Goal: Information Seeking & Learning: Learn about a topic

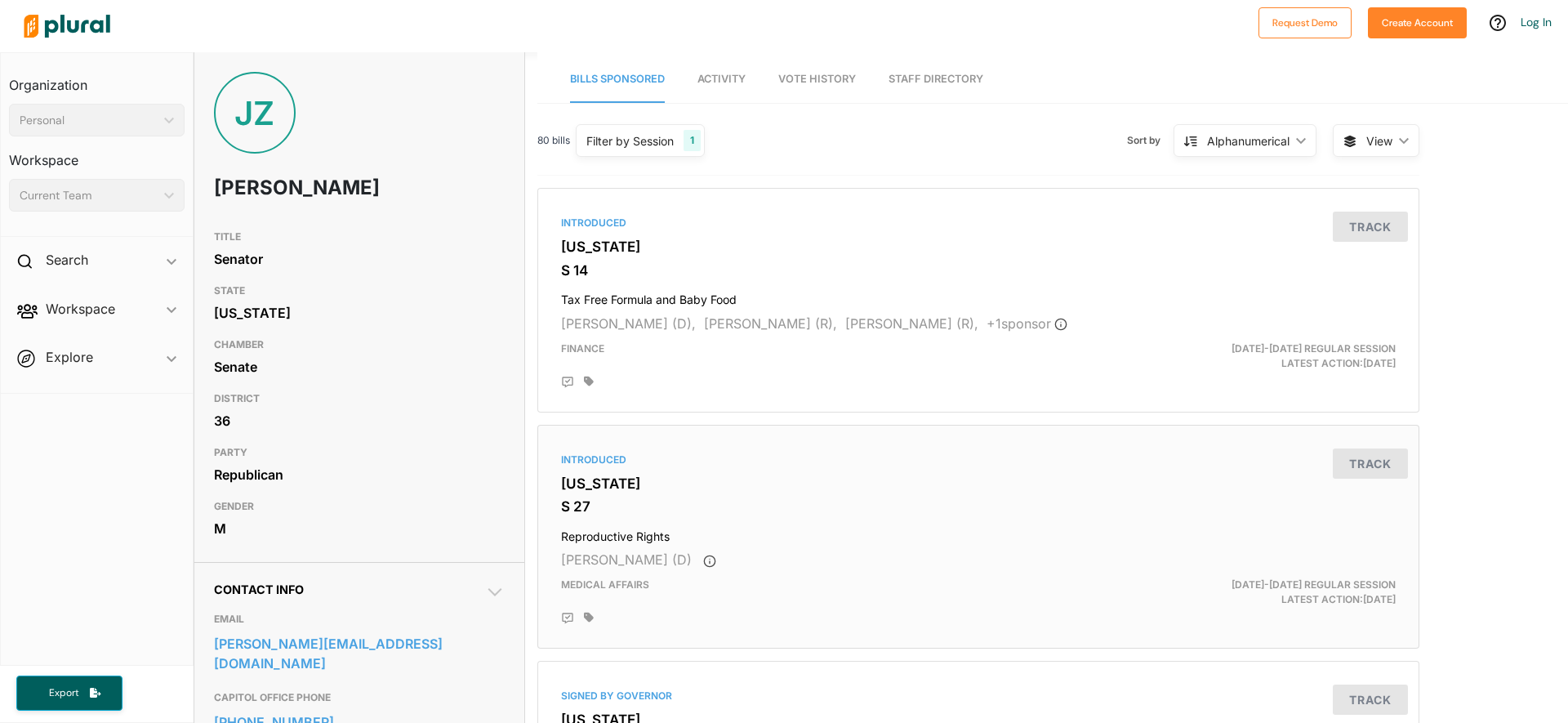
scroll to position [81, 0]
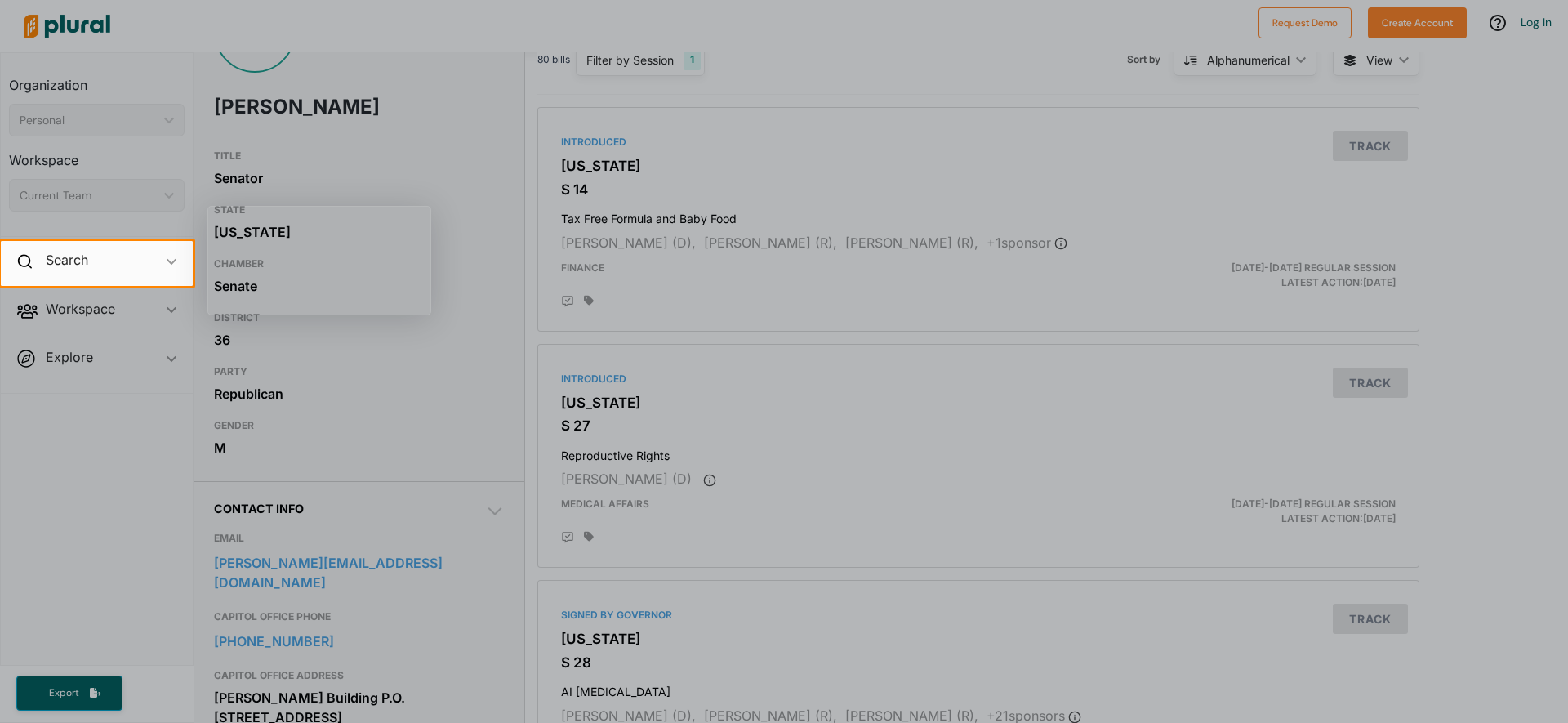
click at [815, 461] on div at bounding box center [784, 504] width 1568 height 437
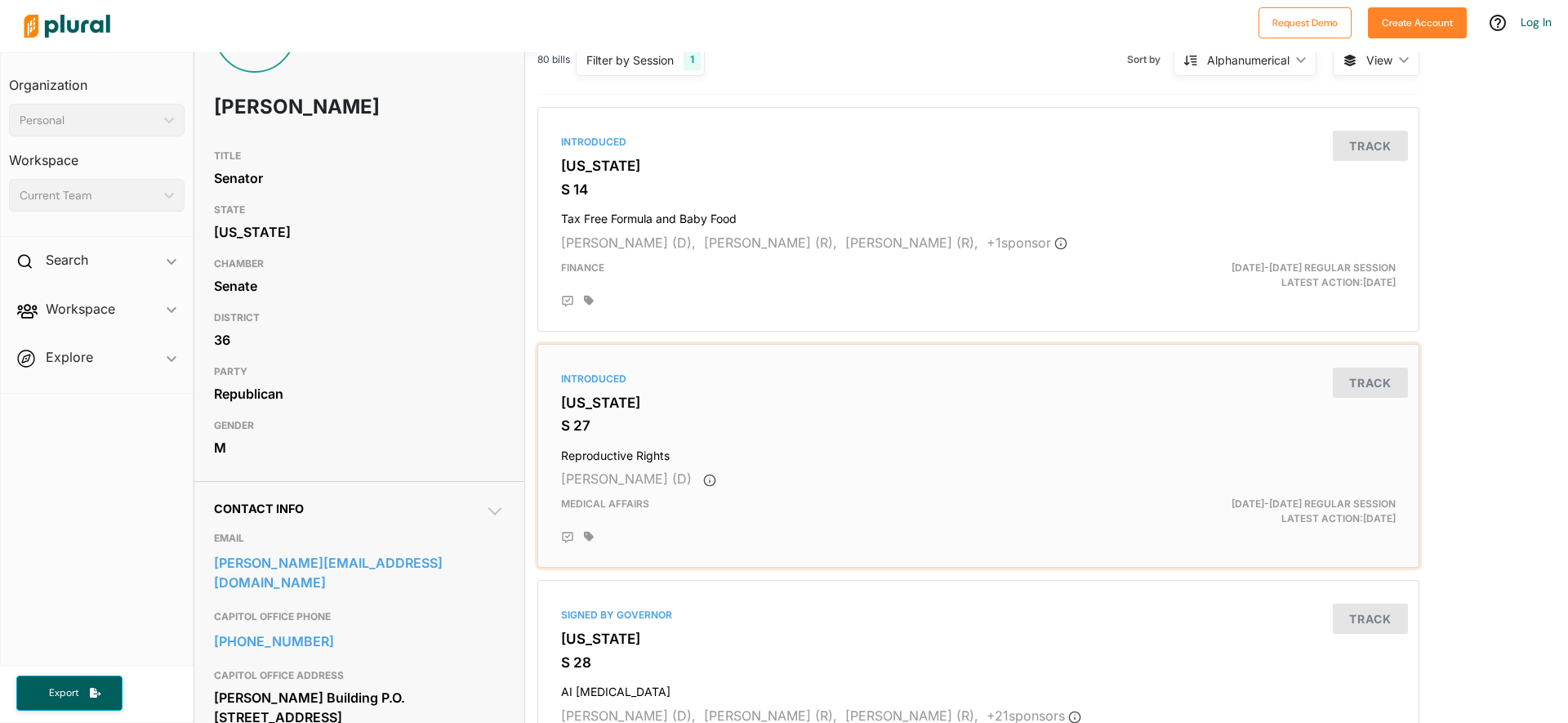
click at [1004, 497] on div "Medical Affairs" at bounding box center [834, 511] width 573 height 30
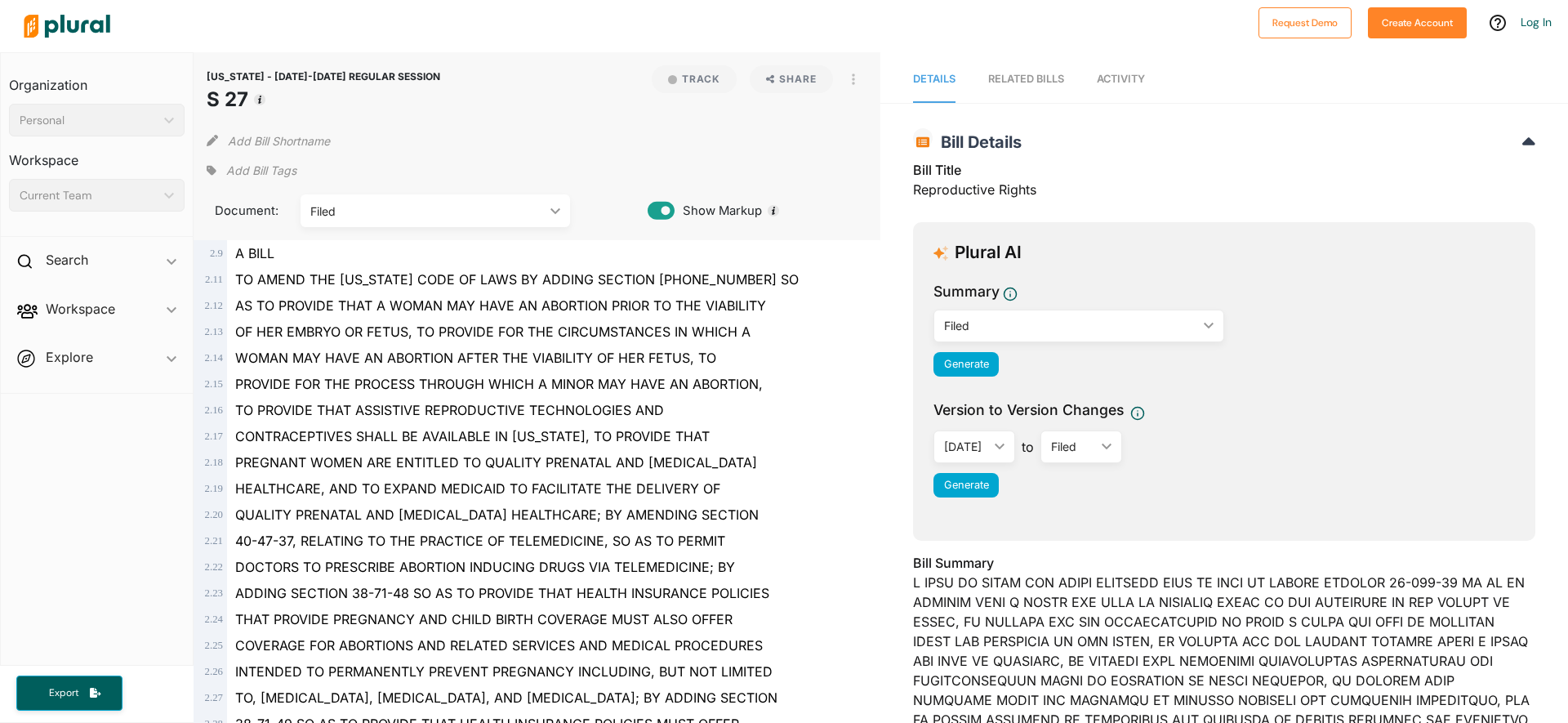
click at [1099, 83] on span "Activity" at bounding box center [1121, 78] width 48 height 12
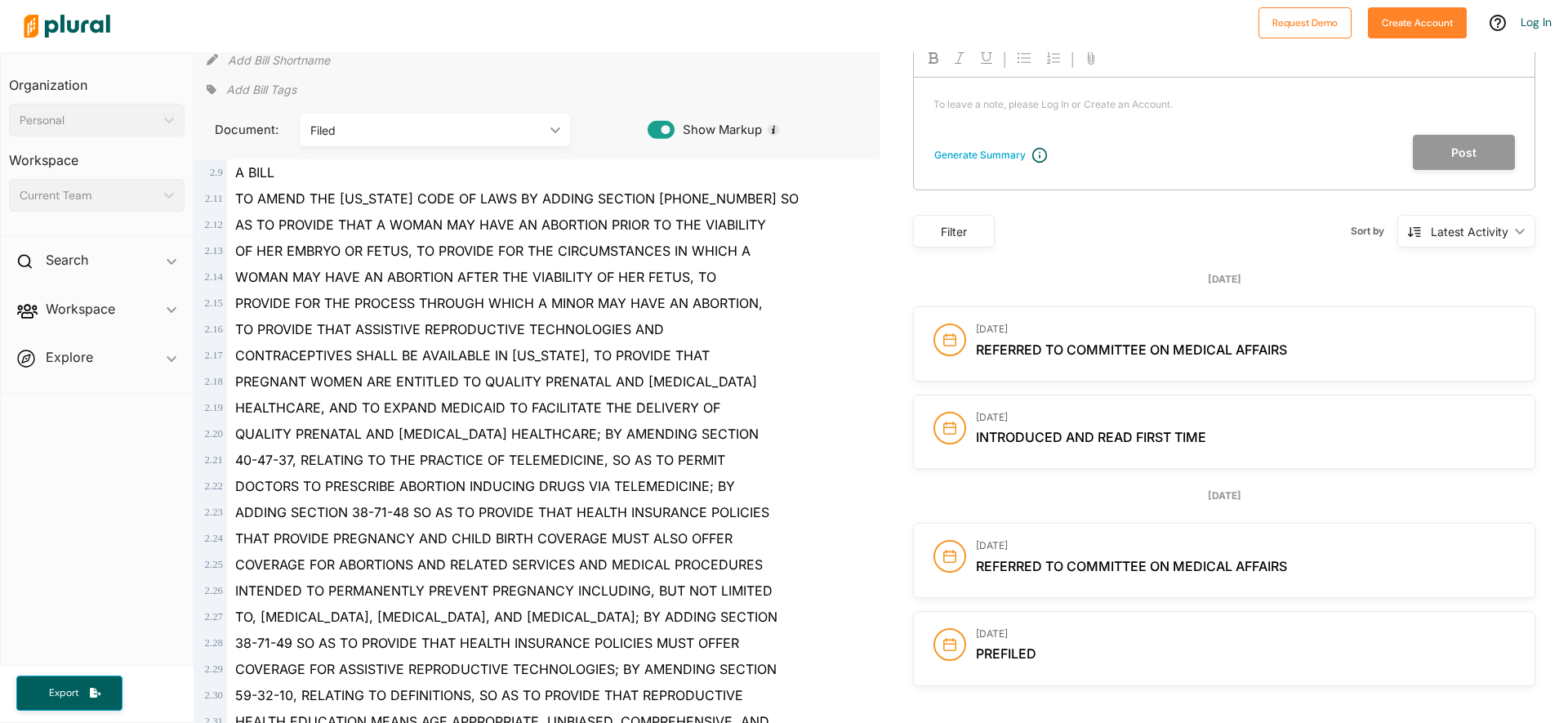
scroll to position [163, 0]
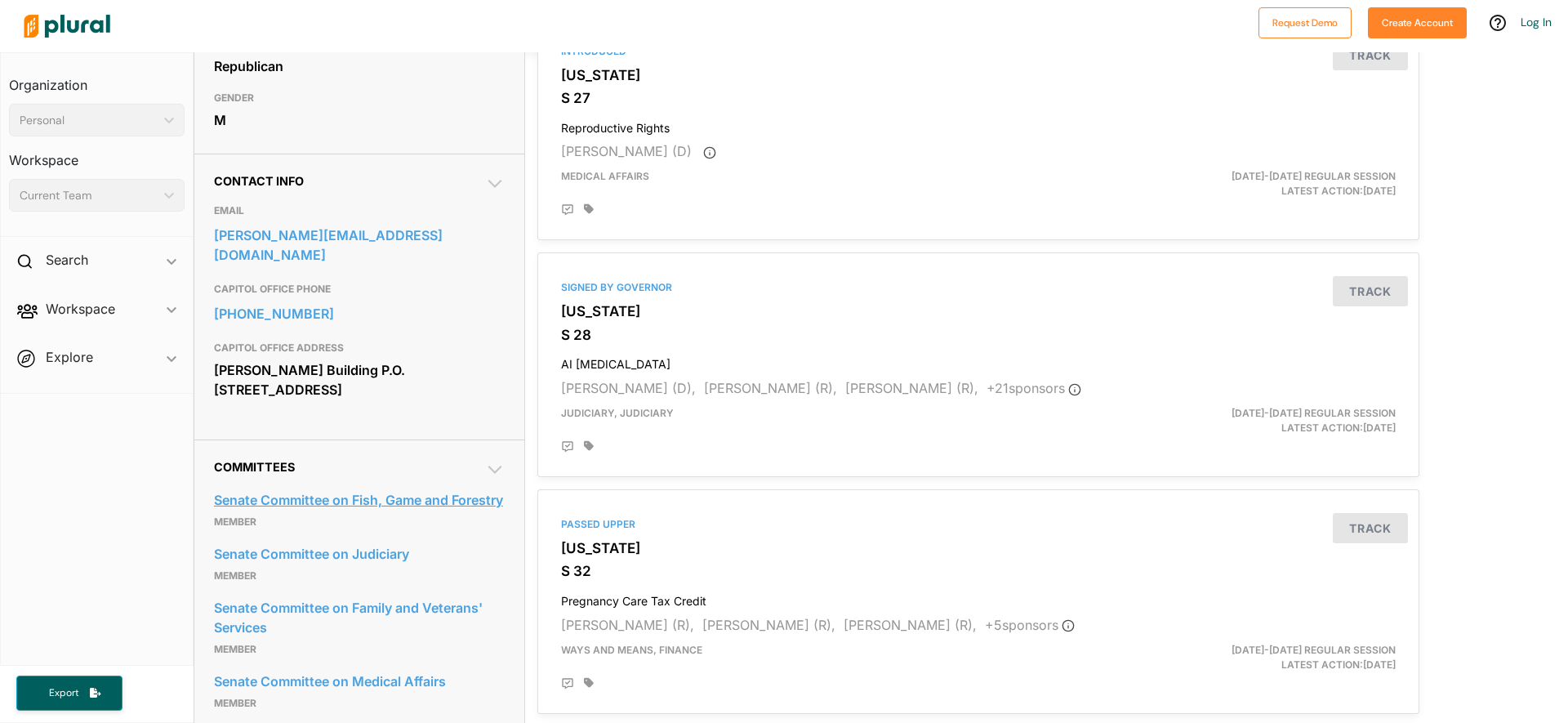
scroll to position [163, 0]
